Goal: Complete application form

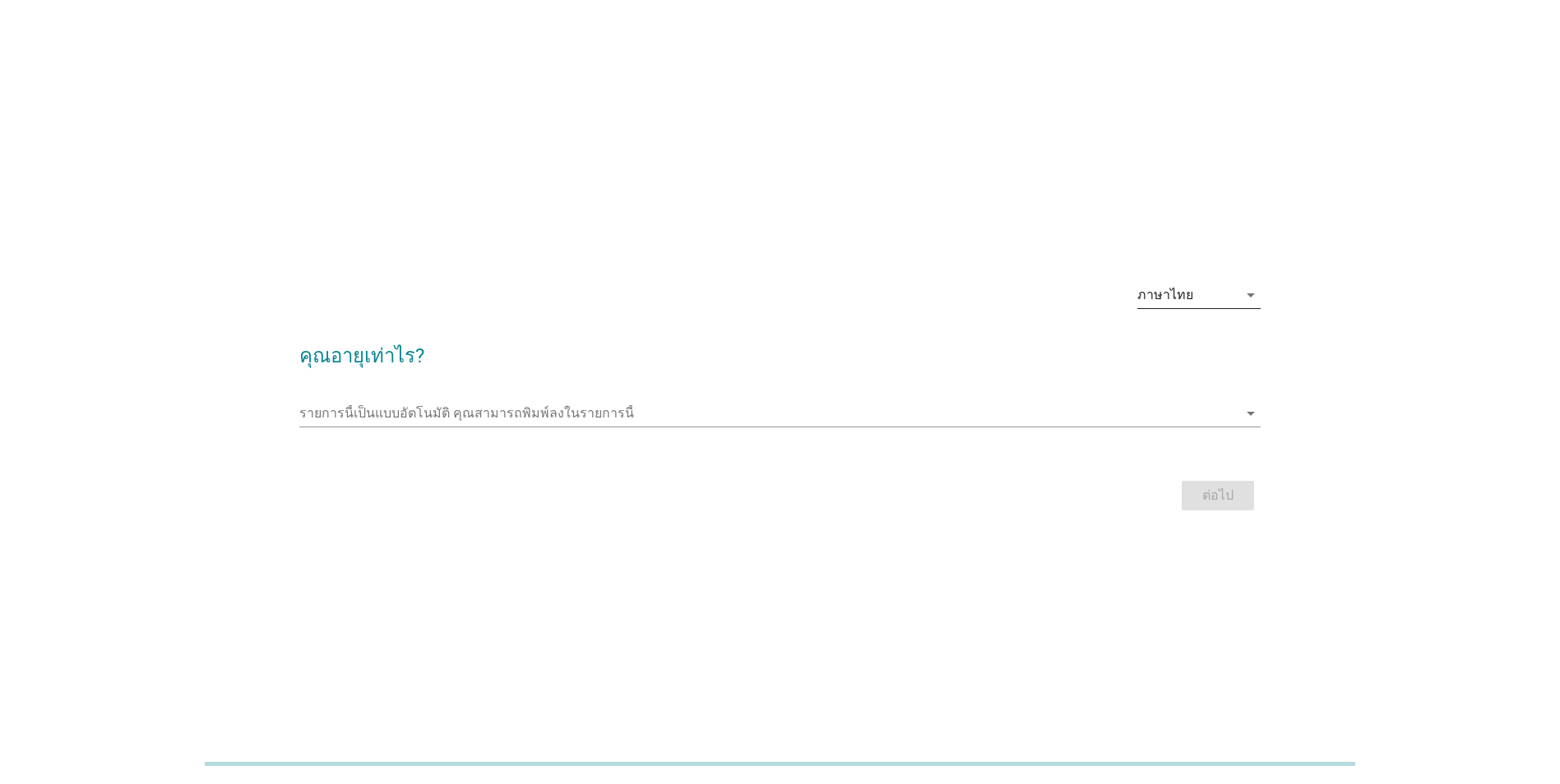
click at [1249, 301] on icon "arrow_drop_down" at bounding box center [1250, 294] width 20 height 20
click at [1249, 301] on link "English" at bounding box center [1198, 308] width 123 height 39
click at [1242, 413] on icon "arrow_drop_down" at bounding box center [1250, 413] width 20 height 20
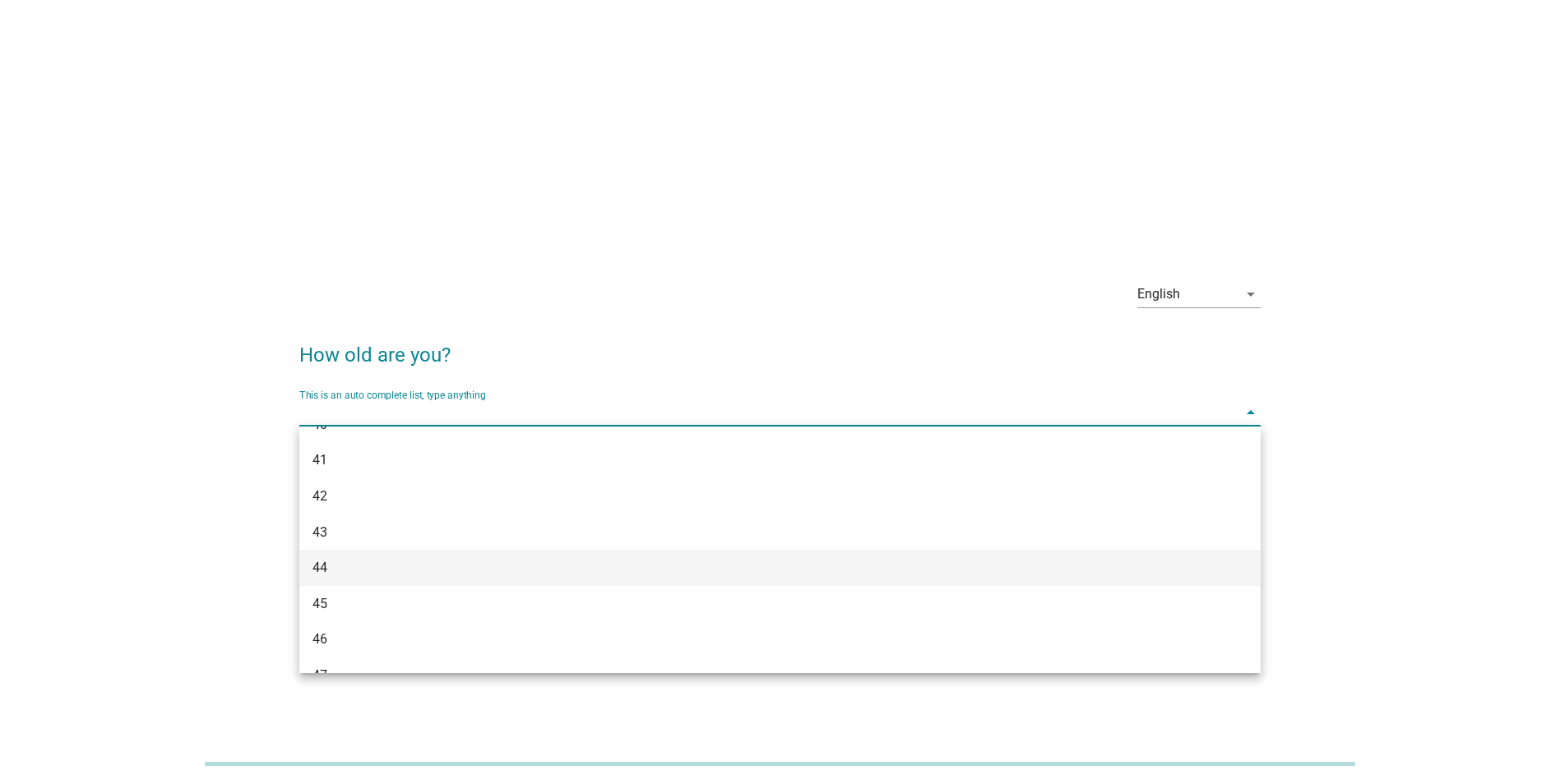
scroll to position [730, 0]
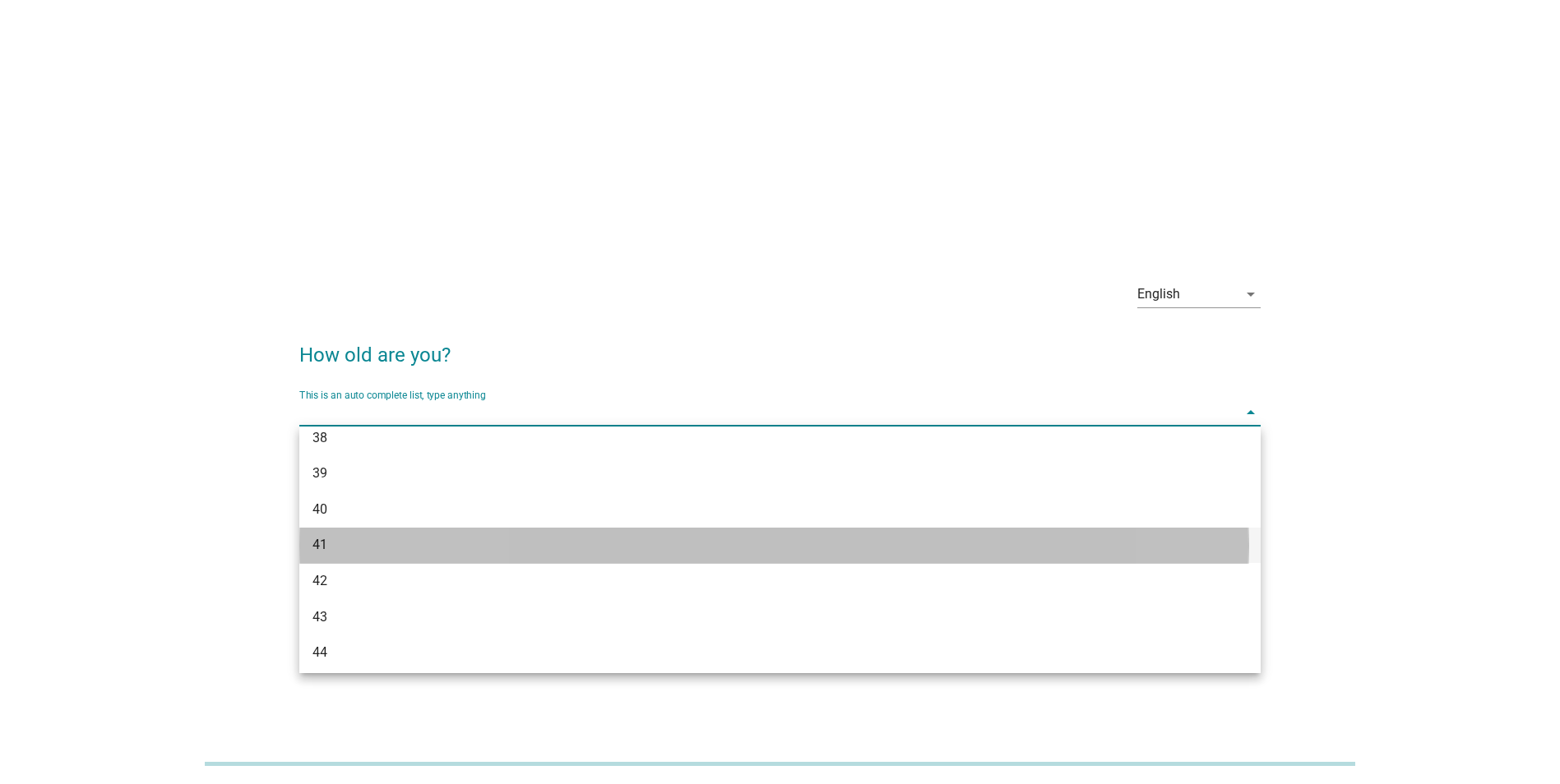
click at [370, 553] on div "41" at bounding box center [740, 545] width 857 height 20
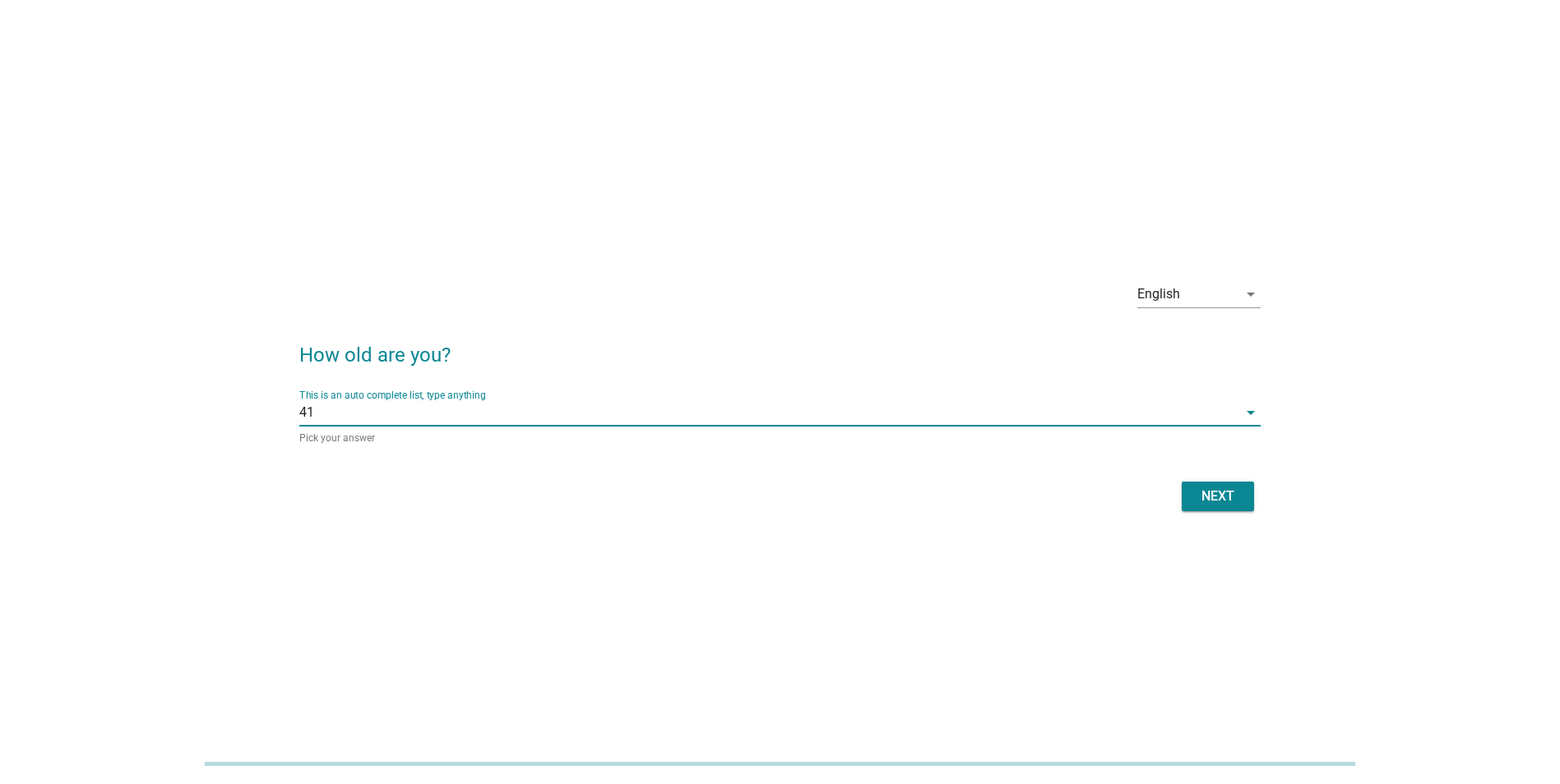
click at [1220, 499] on div "Next" at bounding box center [1217, 496] width 46 height 20
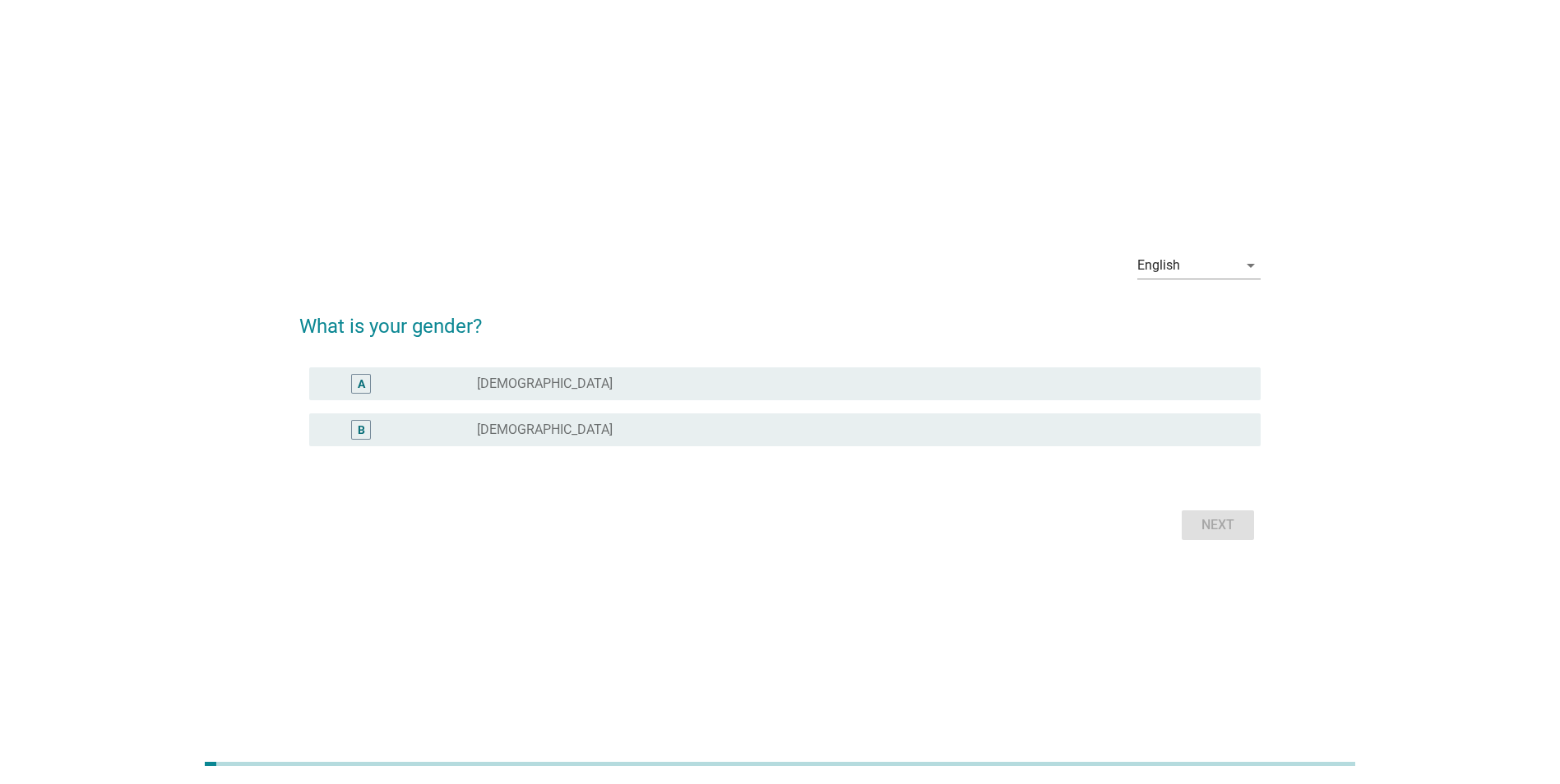
drag, startPoint x: 352, startPoint y: 433, endPoint x: 399, endPoint y: 449, distance: 49.6
click at [353, 434] on div "B" at bounding box center [361, 429] width 20 height 20
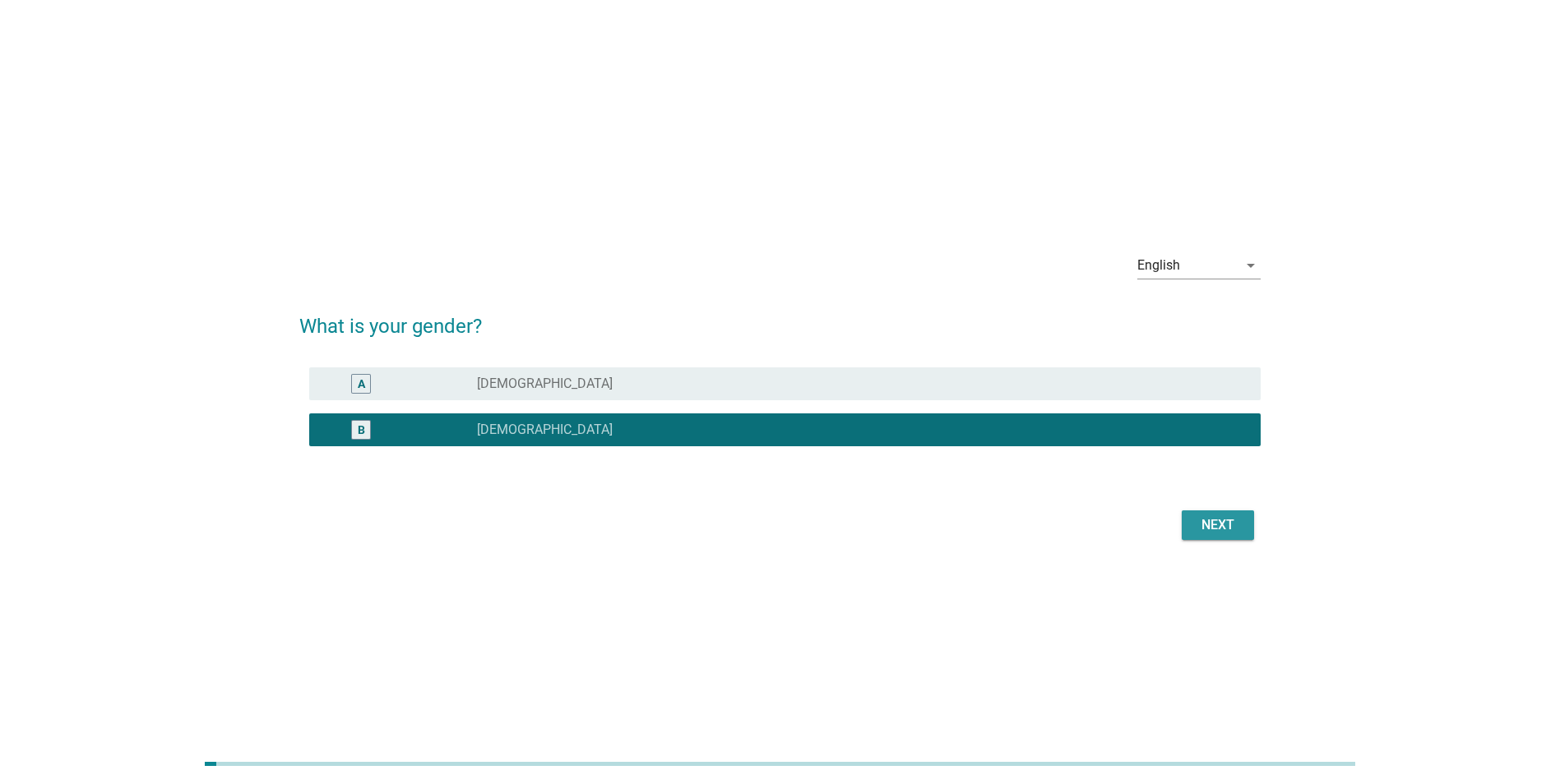
click at [1237, 535] on button "Next" at bounding box center [1217, 525] width 72 height 30
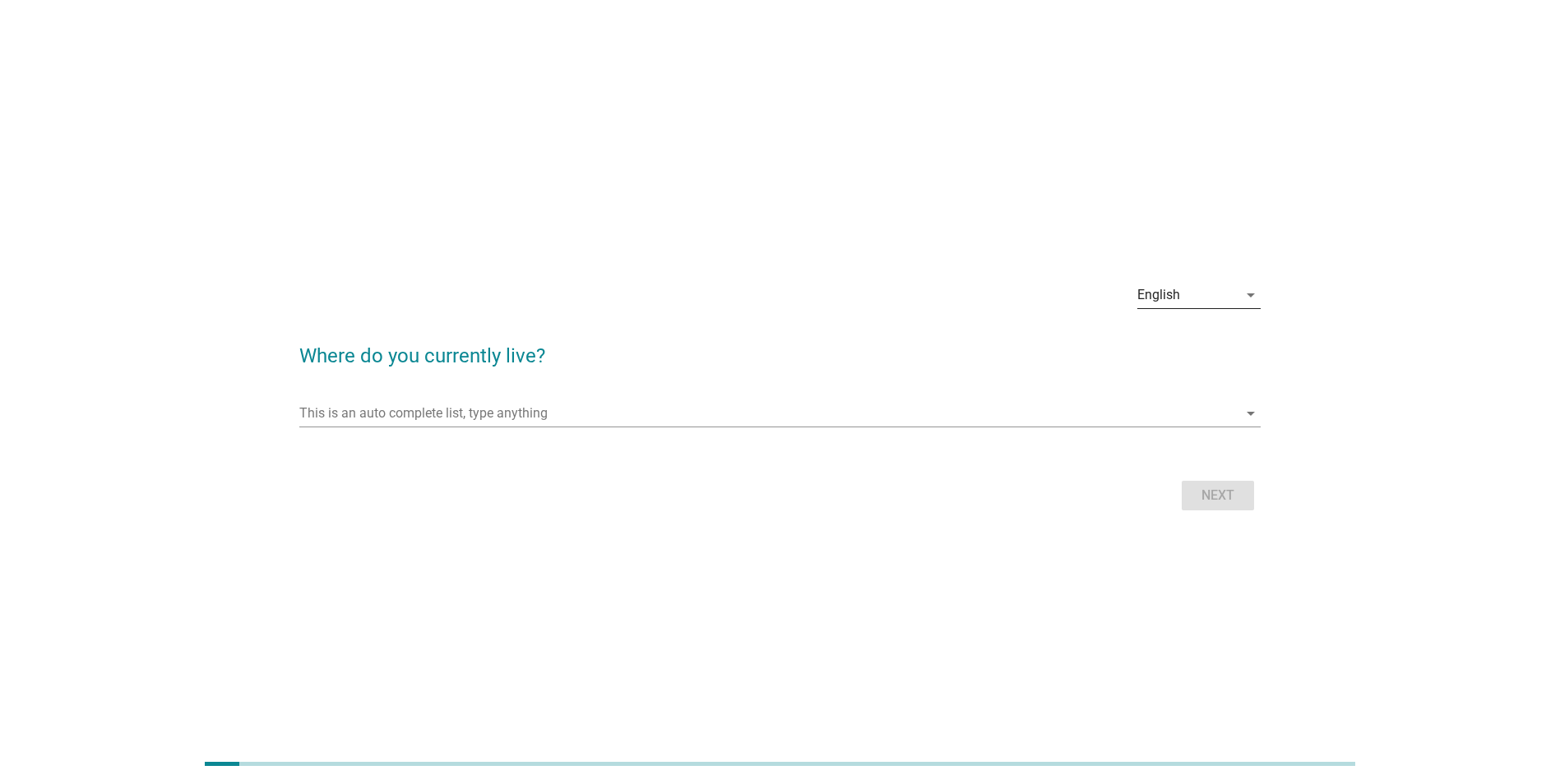
click at [1251, 296] on icon "arrow_drop_down" at bounding box center [1250, 294] width 20 height 20
click at [1195, 351] on div "ภาษาไทย" at bounding box center [1199, 348] width 97 height 20
click at [1248, 411] on icon "arrow_drop_down" at bounding box center [1250, 413] width 20 height 20
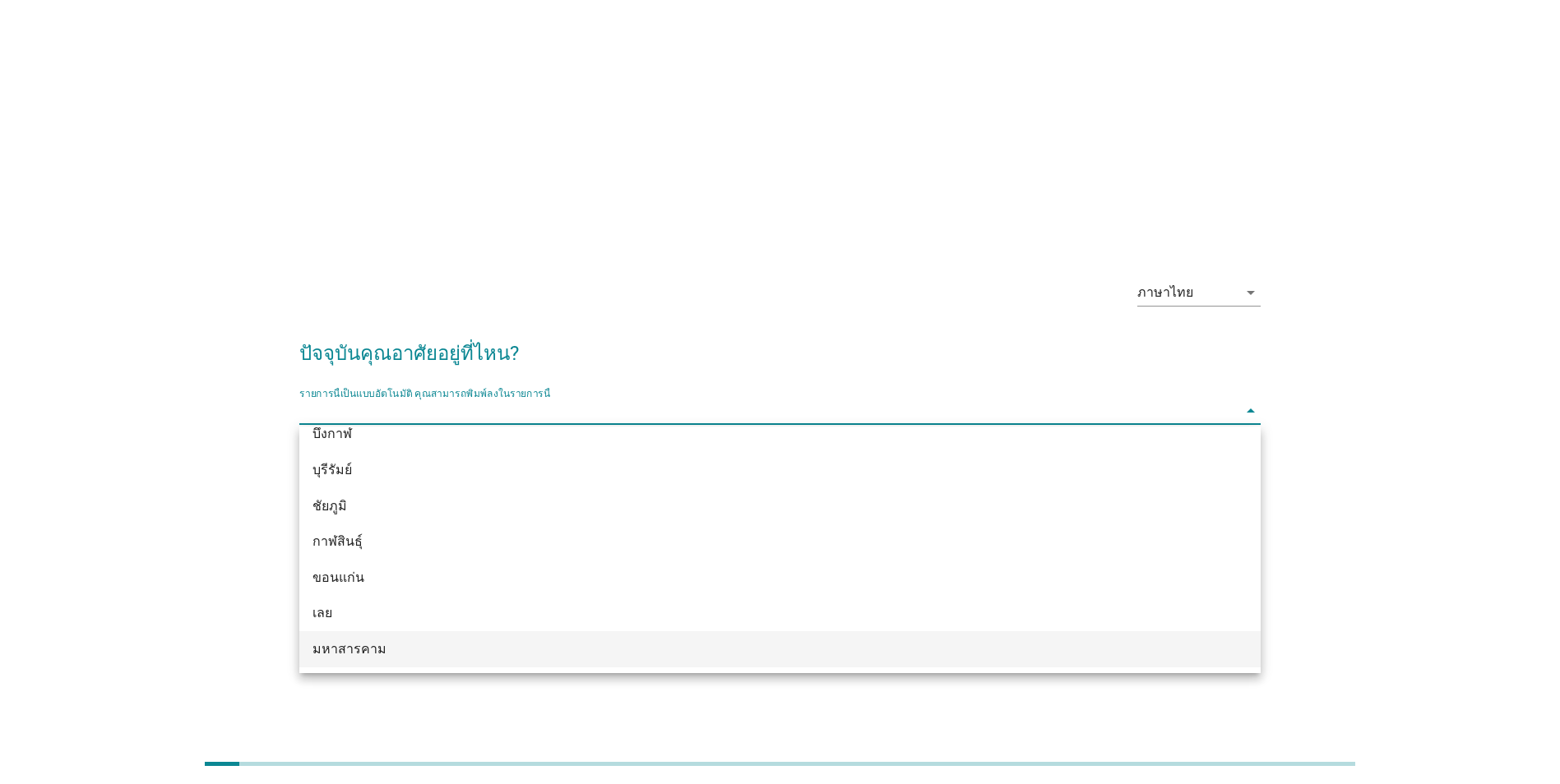
scroll to position [82, 0]
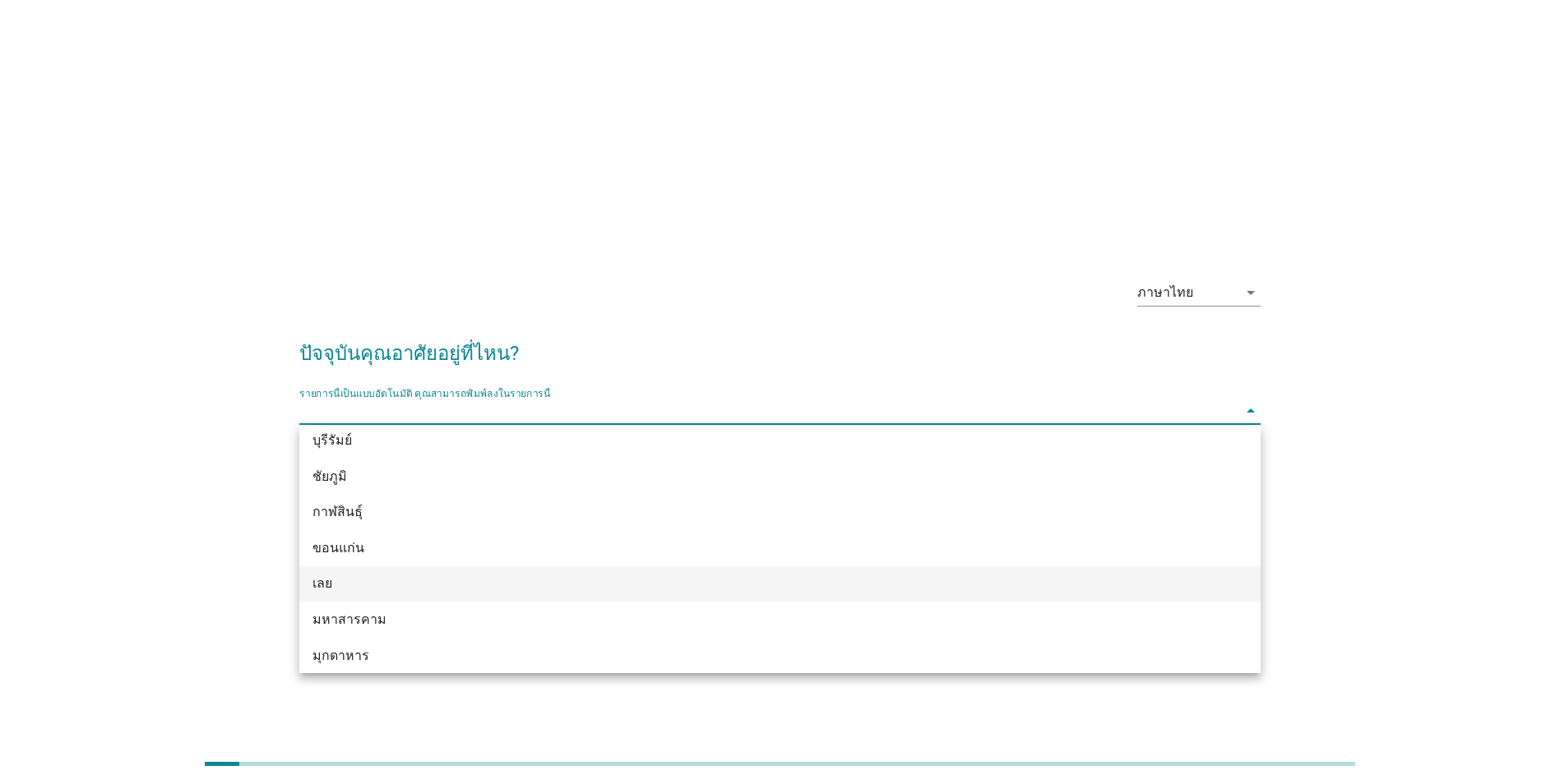
click at [404, 591] on div "เลย" at bounding box center [740, 583] width 857 height 20
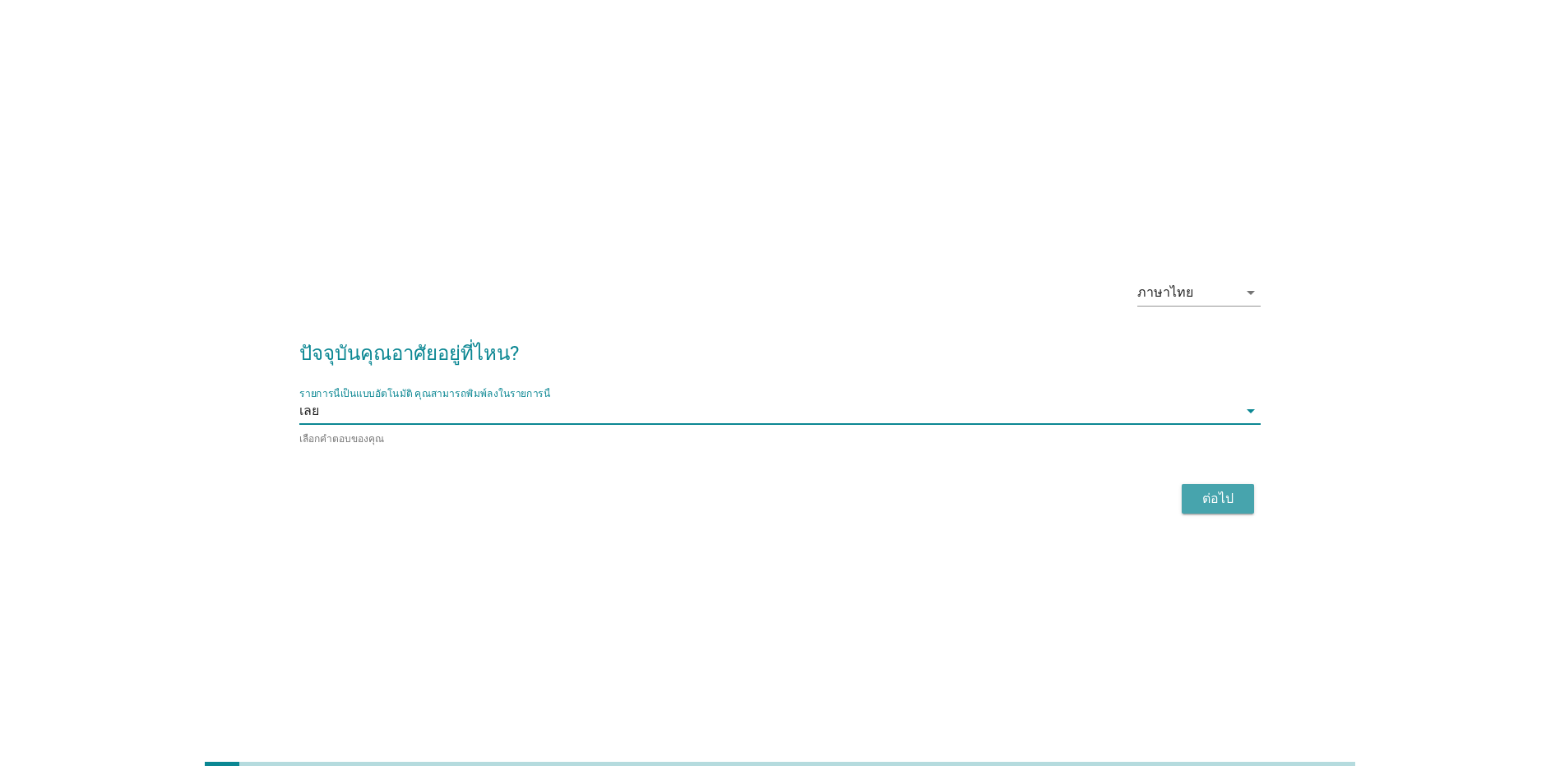
click at [1215, 507] on button "ต่อไป" at bounding box center [1217, 499] width 72 height 30
